Goal: Task Accomplishment & Management: Use online tool/utility

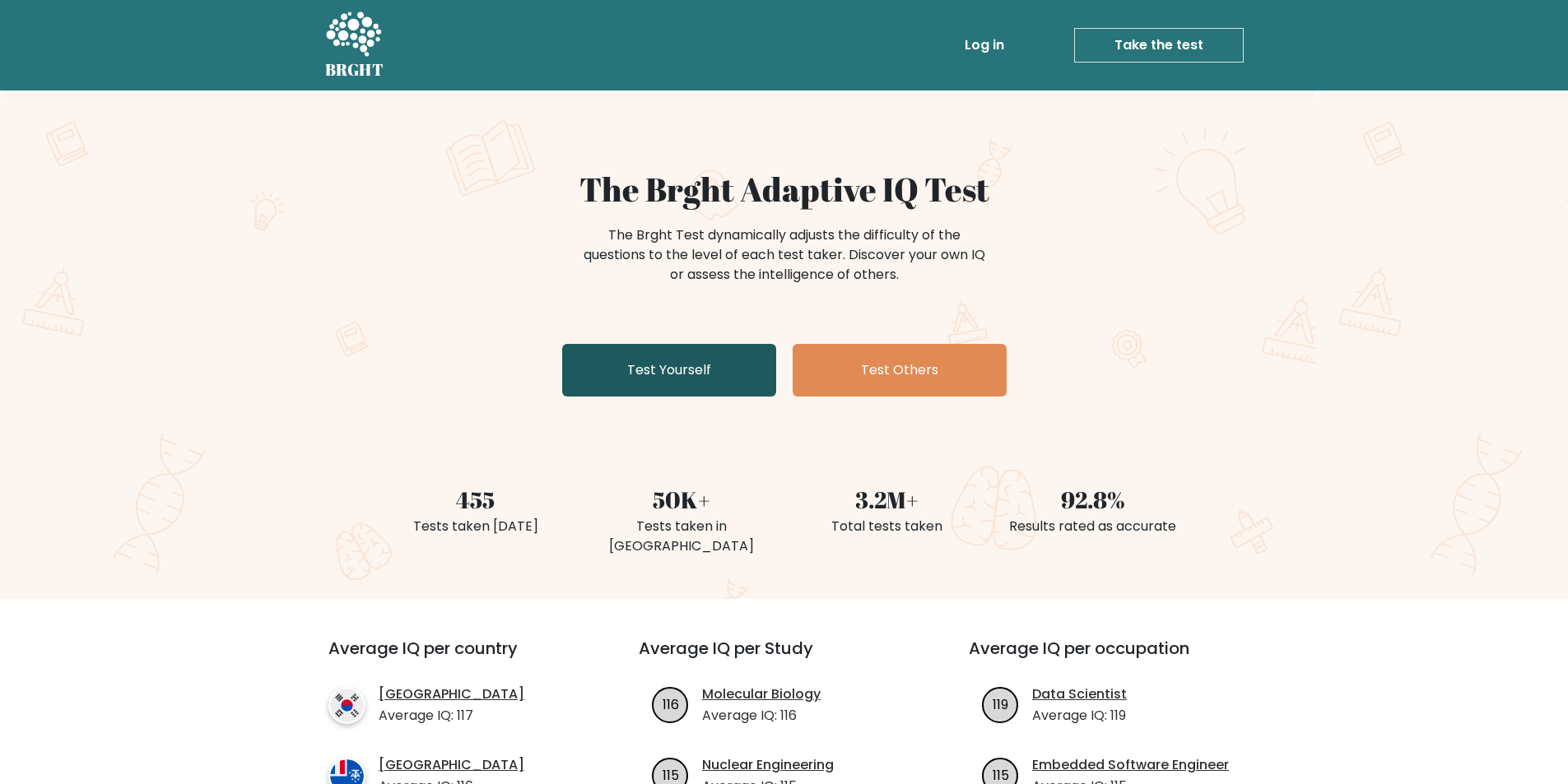
click at [647, 375] on link "Test Yourself" at bounding box center [668, 370] width 214 height 52
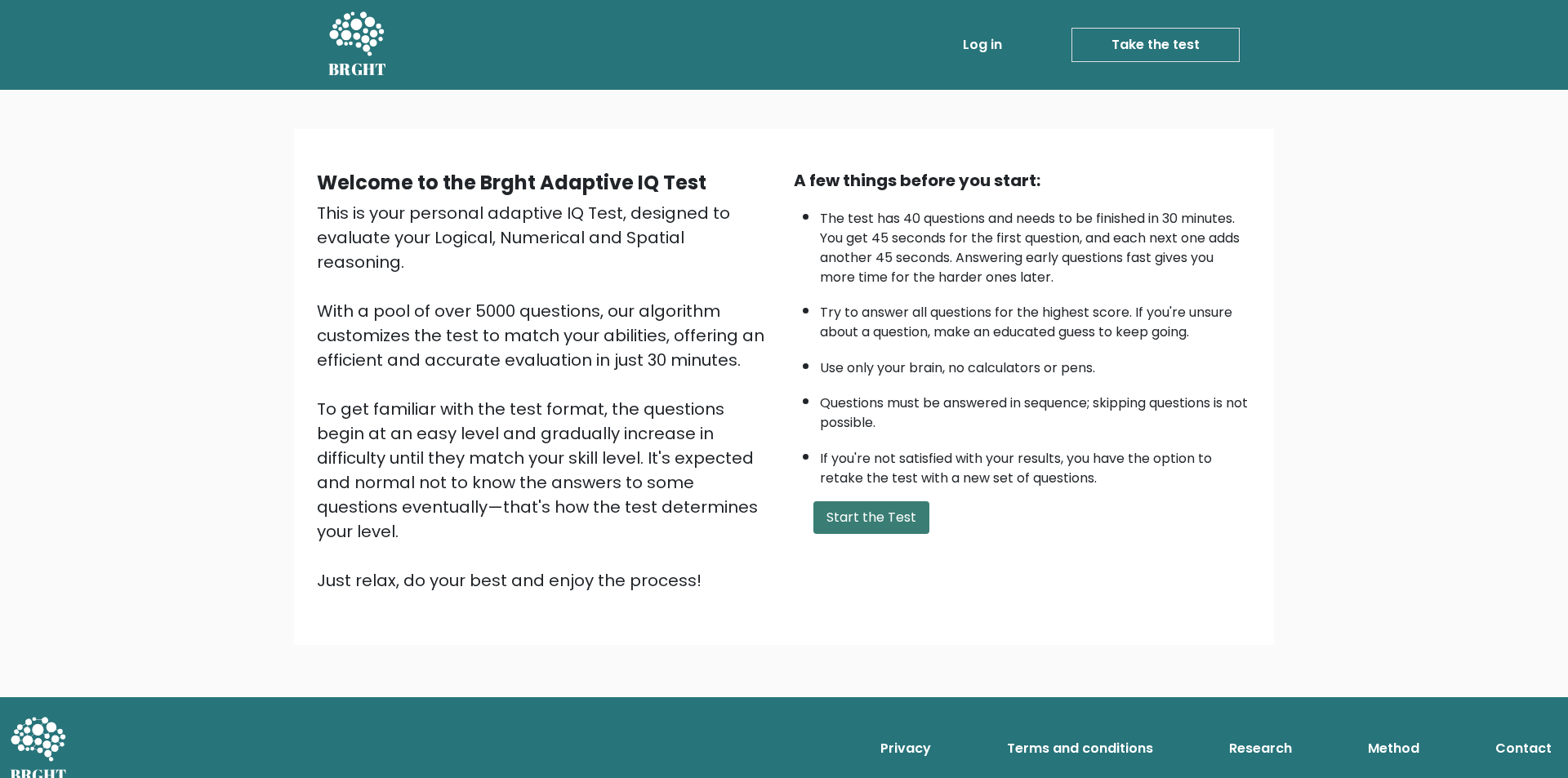
click at [880, 515] on button "Start the Test" at bounding box center [871, 517] width 116 height 33
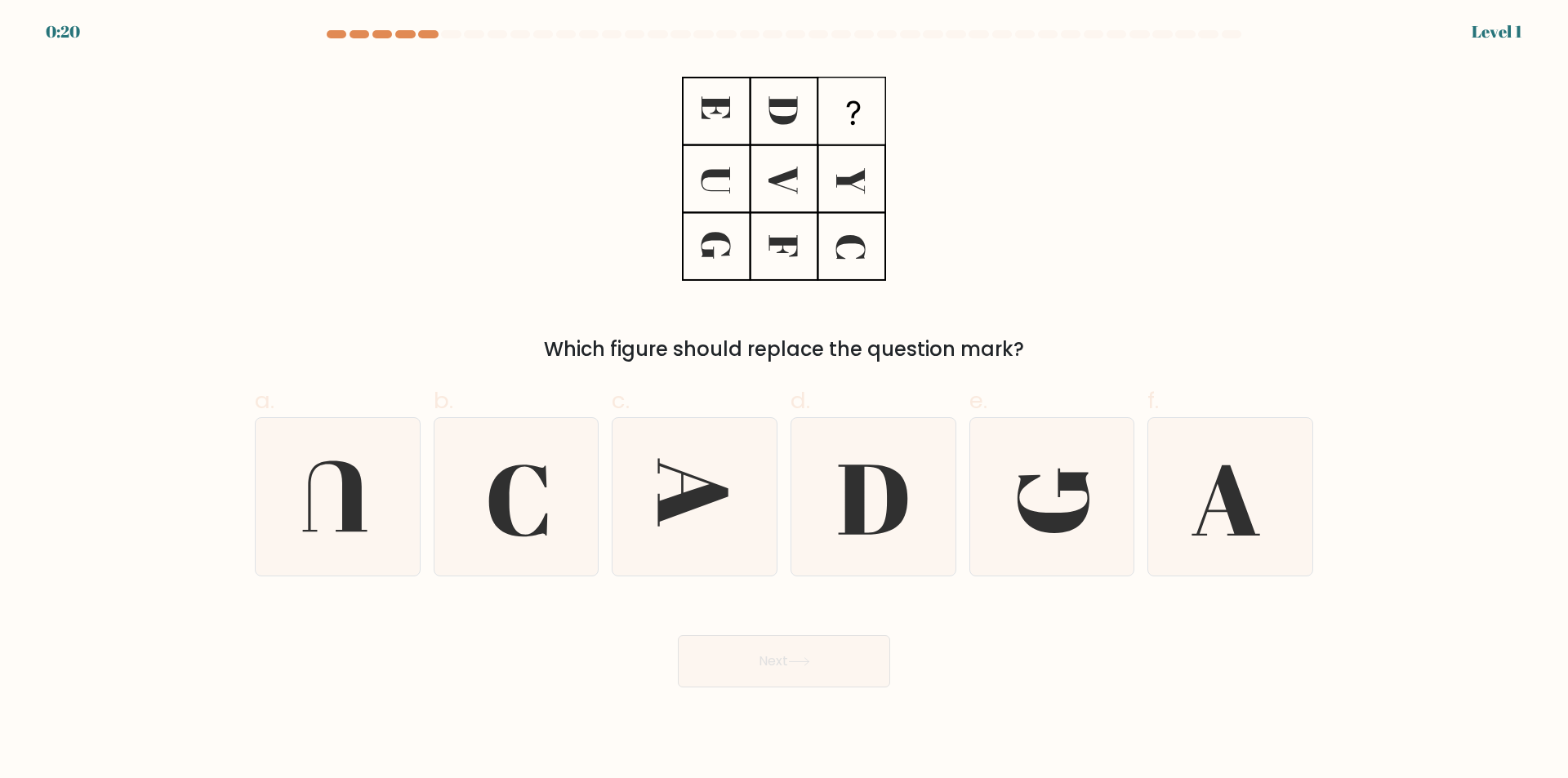
drag, startPoint x: 904, startPoint y: 386, endPoint x: 989, endPoint y: 382, distance: 85.1
click at [987, 383] on div "a. b. c. d." at bounding box center [784, 473] width 1072 height 205
drag, startPoint x: 1089, startPoint y: 519, endPoint x: 981, endPoint y: 318, distance: 228.2
click at [981, 318] on form at bounding box center [784, 359] width 1568 height 657
drag, startPoint x: 1249, startPoint y: 516, endPoint x: 724, endPoint y: 172, distance: 627.7
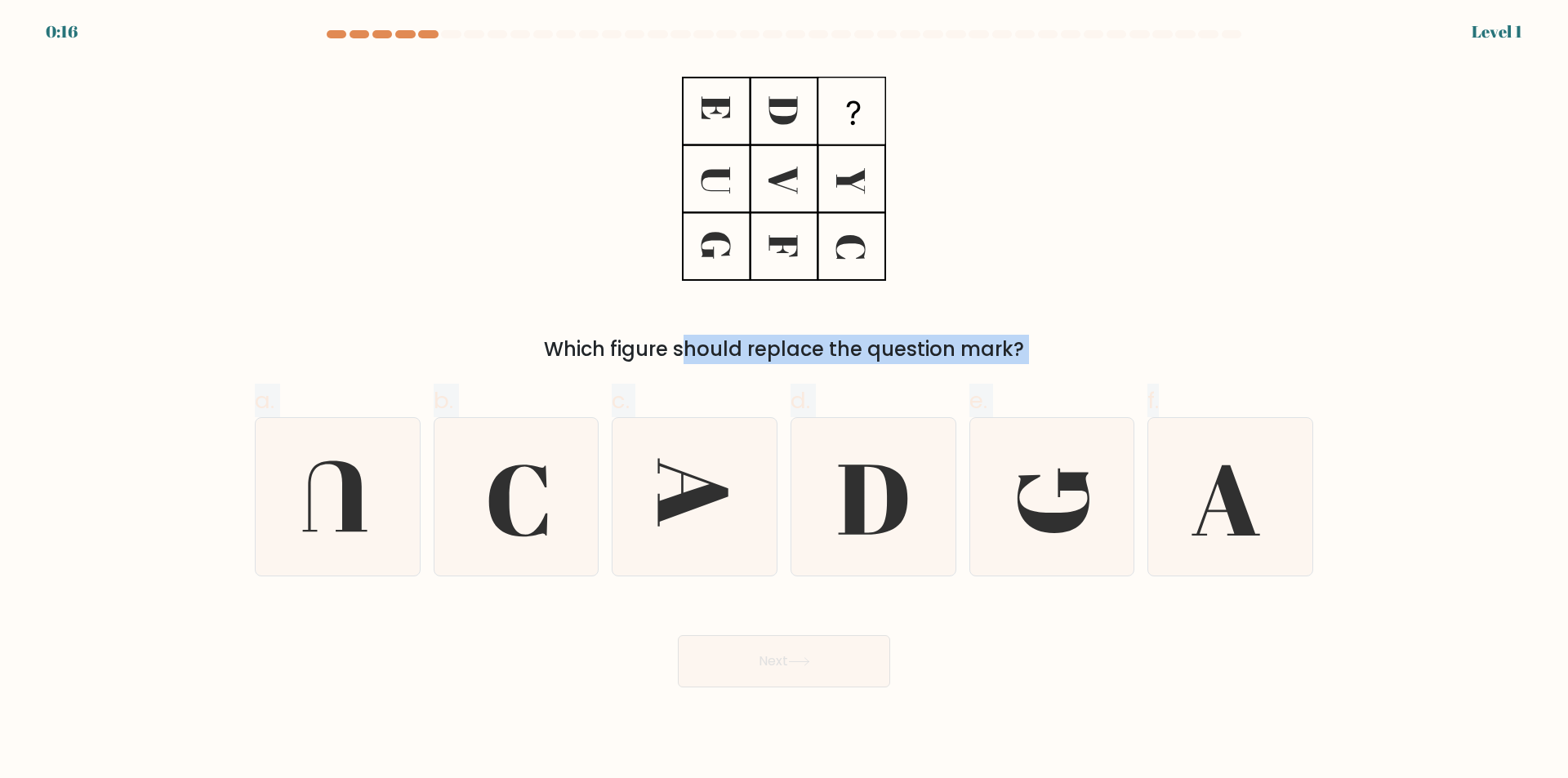
click at [724, 172] on form at bounding box center [784, 359] width 1568 height 657
click at [518, 139] on div "Which figure should replace the question mark?" at bounding box center [784, 213] width 1078 height 302
drag, startPoint x: 1246, startPoint y: 518, endPoint x: 768, endPoint y: 434, distance: 485.3
click at [766, 407] on div "a. b. c. d." at bounding box center [784, 473] width 1072 height 205
click at [744, 485] on icon at bounding box center [695, 497] width 158 height 158
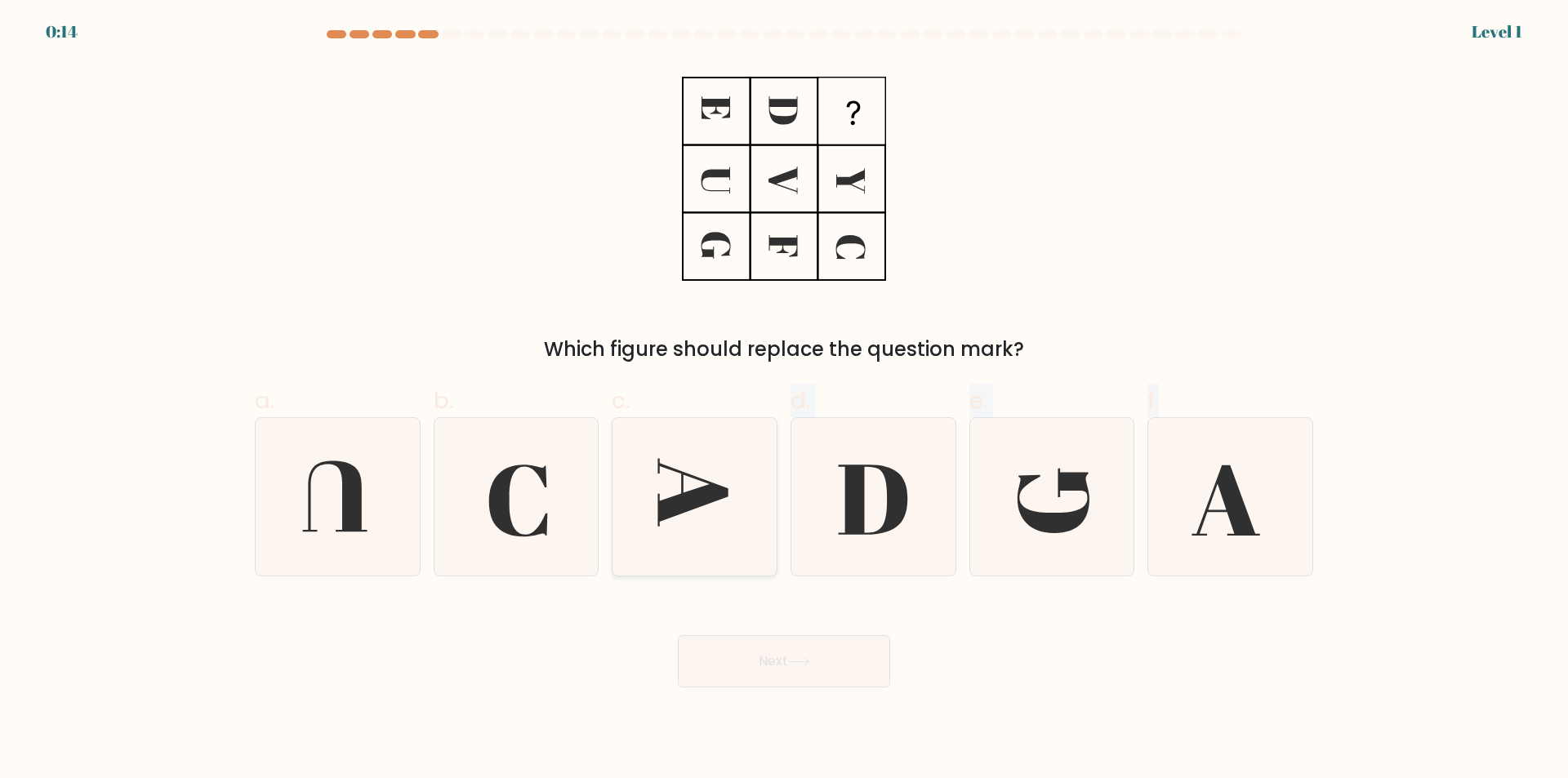
click at [784, 400] on input "c." at bounding box center [784, 395] width 1 height 11
radio input "true"
click at [877, 671] on button "Next" at bounding box center [784, 661] width 212 height 52
